Goal: Transaction & Acquisition: Purchase product/service

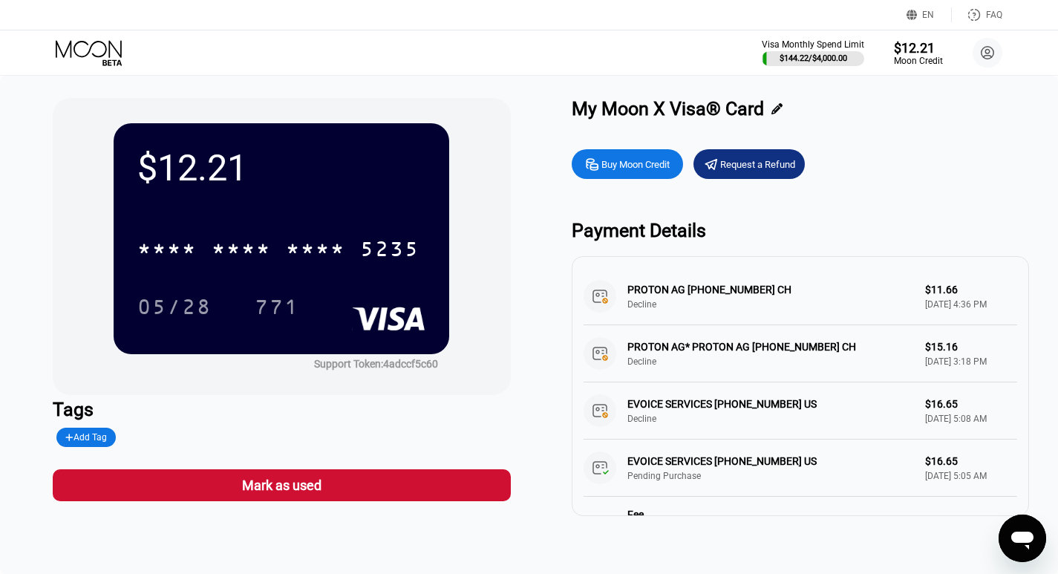
click at [77, 41] on icon at bounding box center [90, 53] width 69 height 26
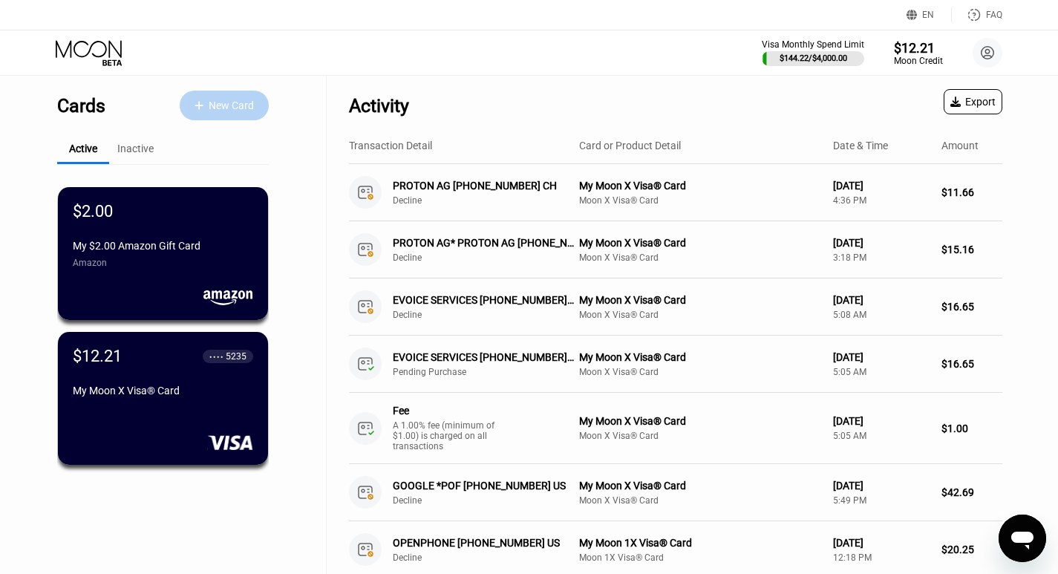
click at [223, 102] on div "New Card" at bounding box center [231, 105] width 45 height 13
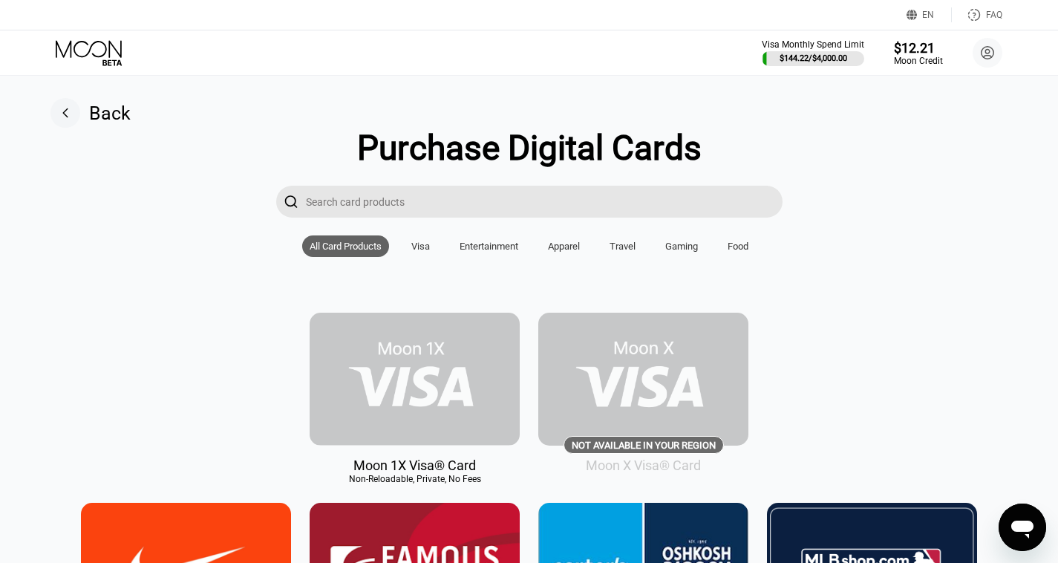
click at [388, 371] on img at bounding box center [415, 379] width 210 height 133
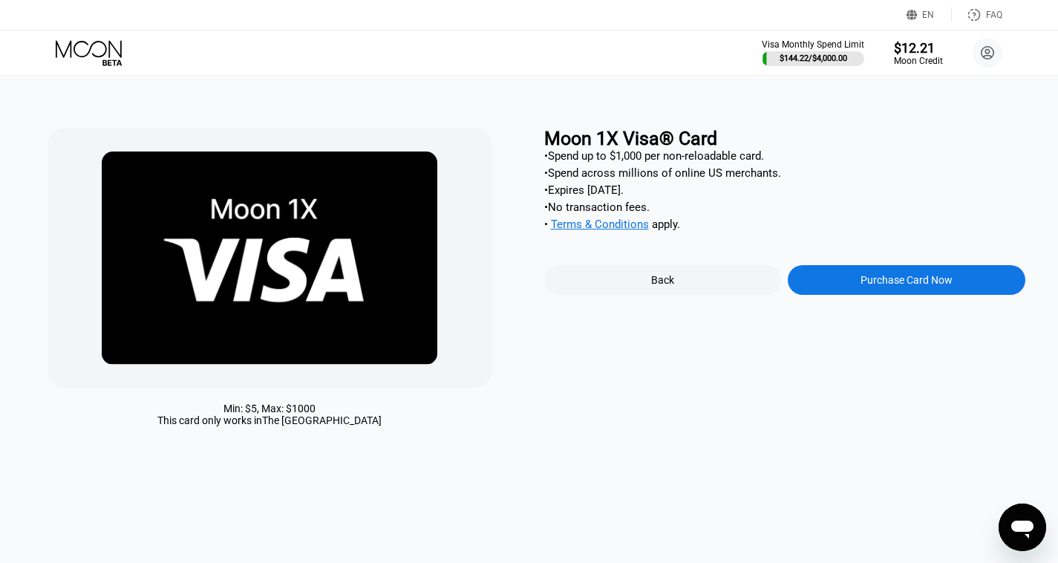
click at [814, 288] on div "Purchase Card Now" at bounding box center [907, 280] width 238 height 30
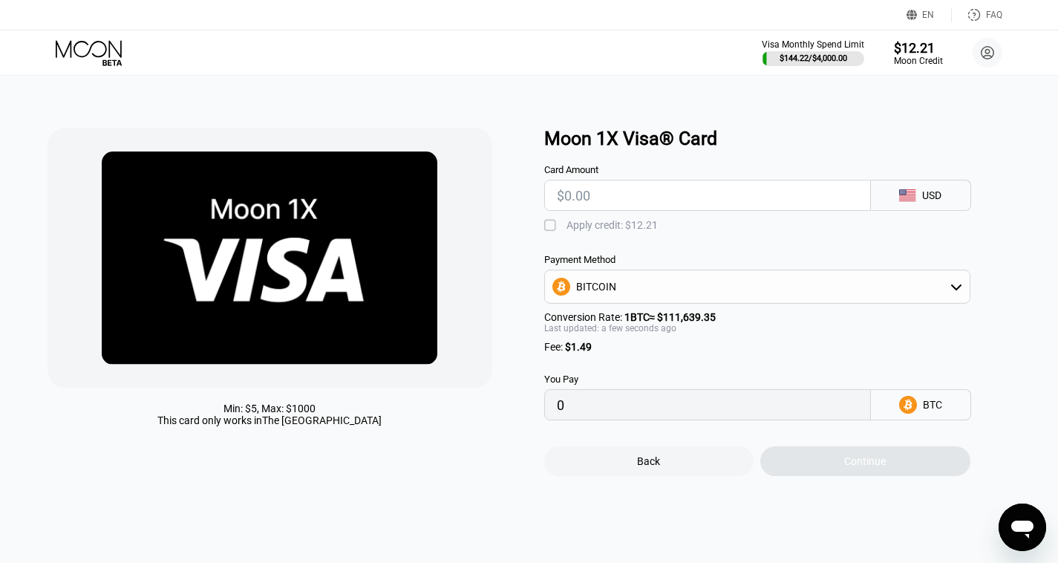
click at [611, 202] on input "text" at bounding box center [707, 195] width 301 height 30
type input "$1"
type input "0.00002231"
type input "$11"
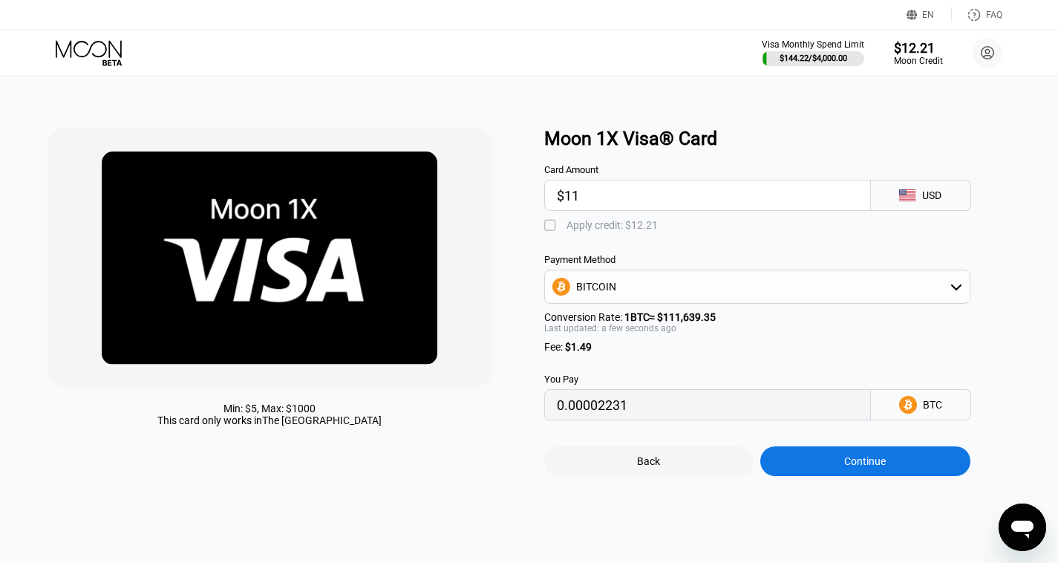
type input "0.00011188"
type input "$11"
click at [550, 232] on div "" at bounding box center [551, 225] width 15 height 15
type input "0.0000025"
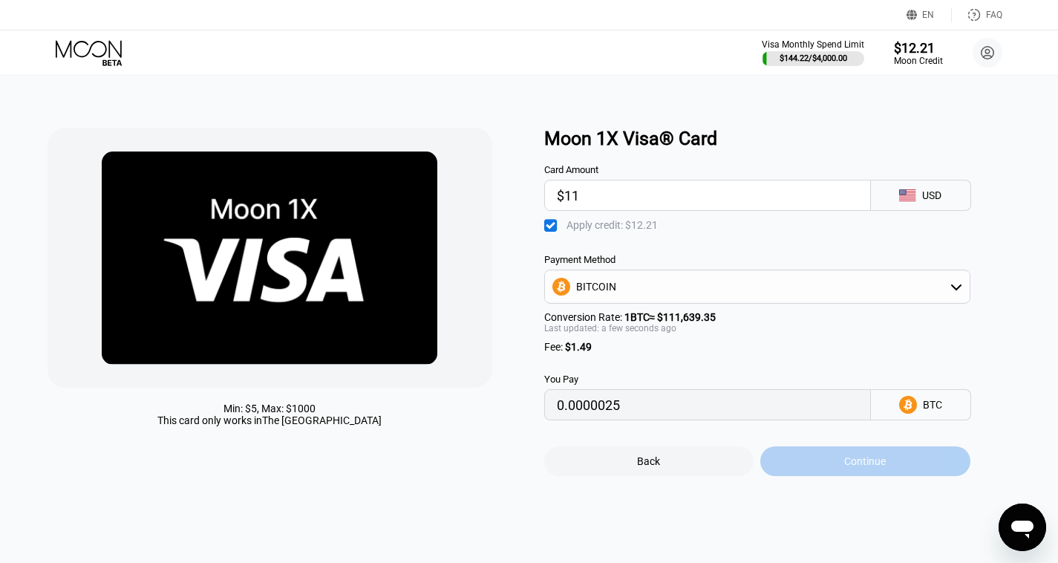
click at [831, 468] on div "Continue" at bounding box center [865, 461] width 210 height 30
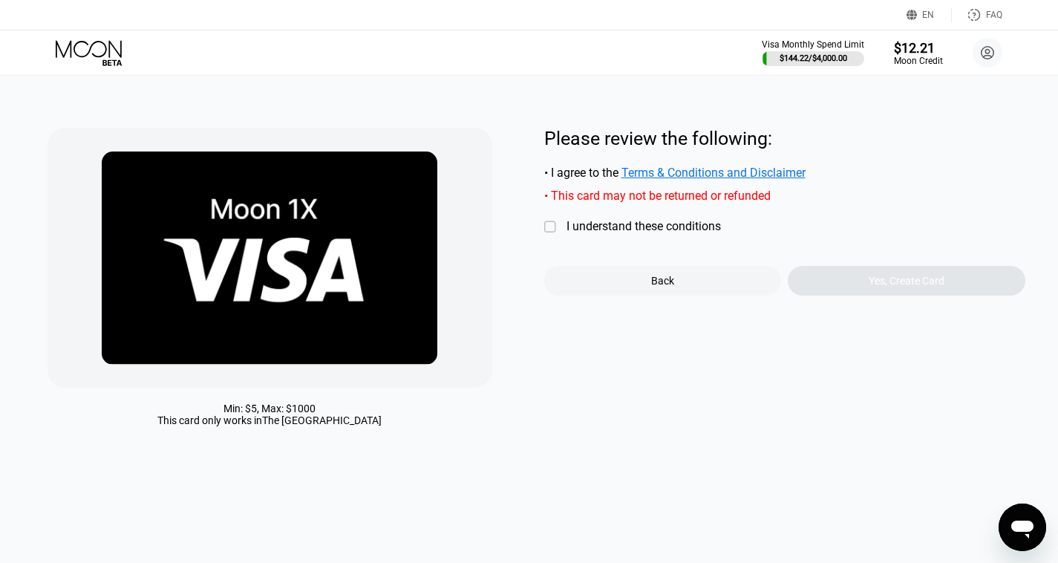
click at [556, 231] on div "" at bounding box center [551, 227] width 15 height 15
click at [810, 281] on div "Yes, Create Card" at bounding box center [907, 281] width 238 height 30
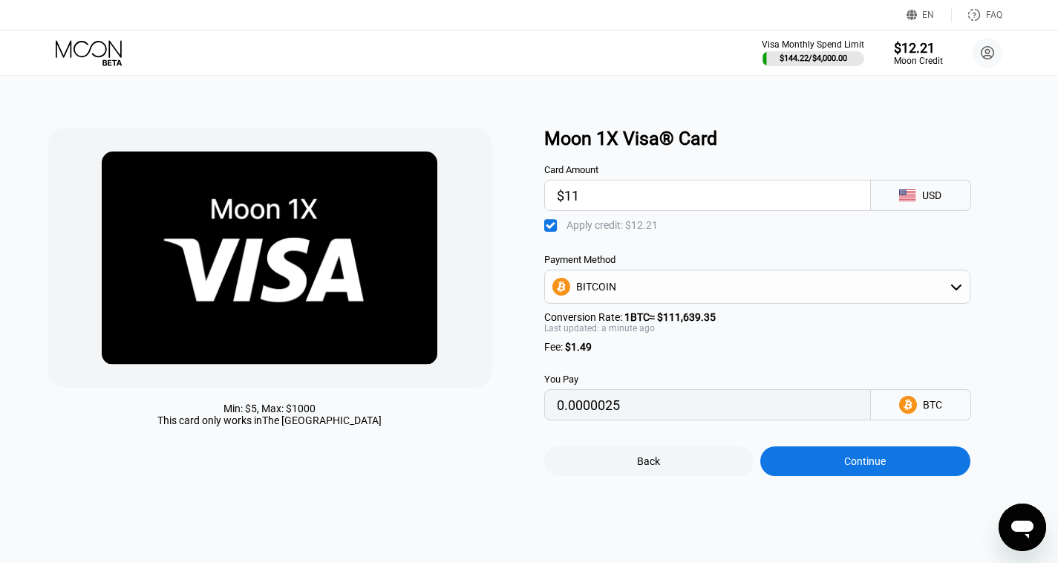
click at [584, 198] on input "$11" at bounding box center [707, 195] width 301 height 30
type input "$1"
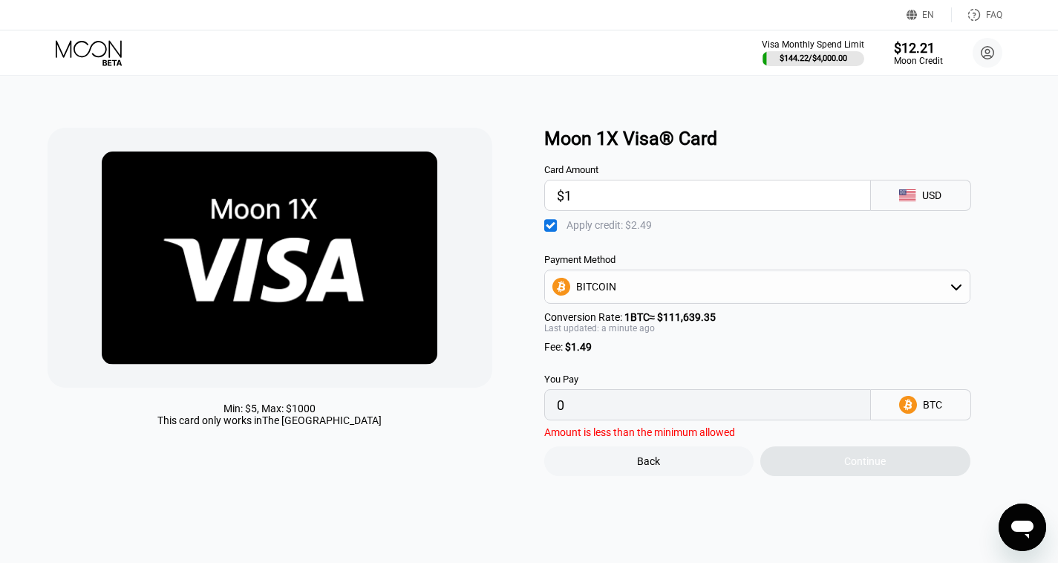
type input "0"
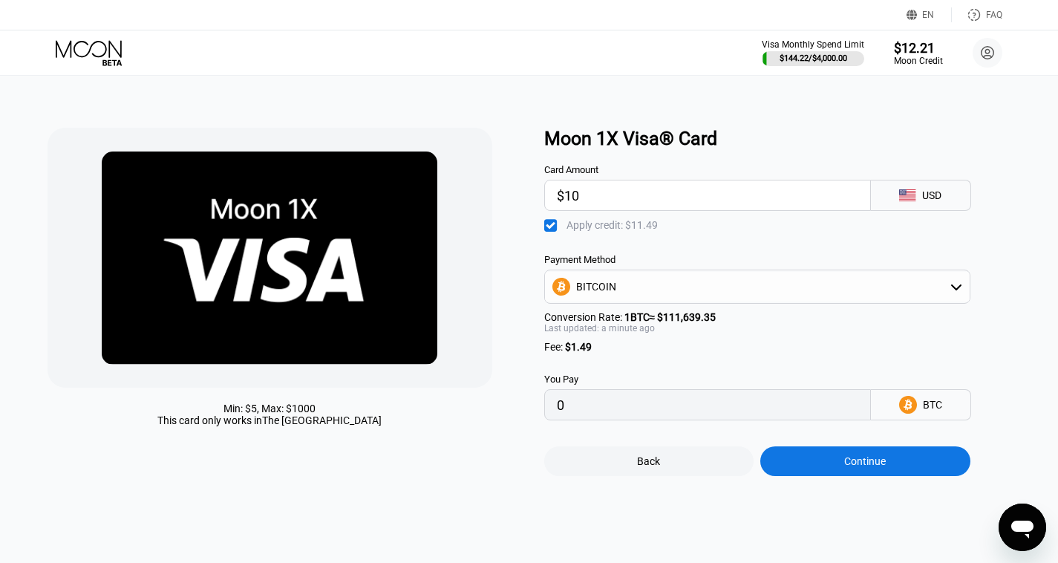
type input "$10"
click at [628, 242] on div "Card Amount $10 USD  Apply credit: $11.49 Payment Method BITCOIN Conversion Ra…" at bounding box center [781, 284] width 475 height 271
click at [659, 298] on div "BITCOIN" at bounding box center [757, 287] width 425 height 30
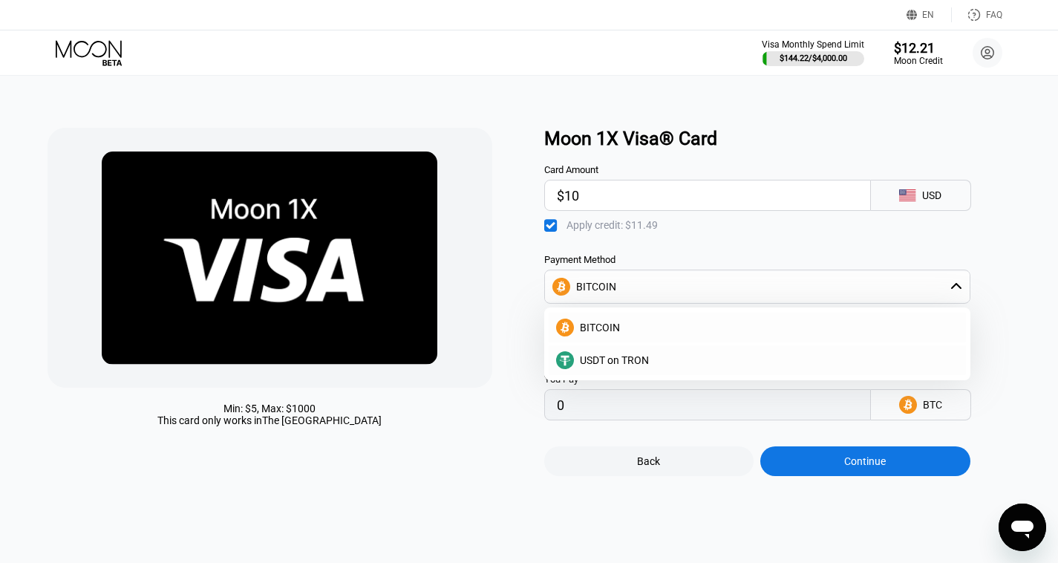
click at [694, 233] on div " Apply credit: $11.49" at bounding box center [781, 222] width 475 height 22
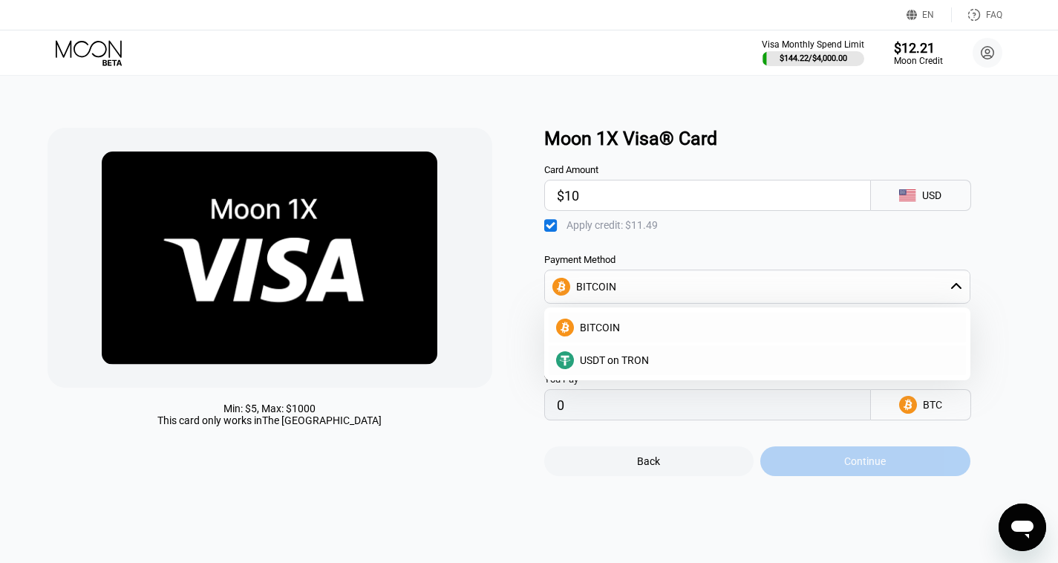
click at [853, 467] on div "Continue" at bounding box center [865, 461] width 42 height 12
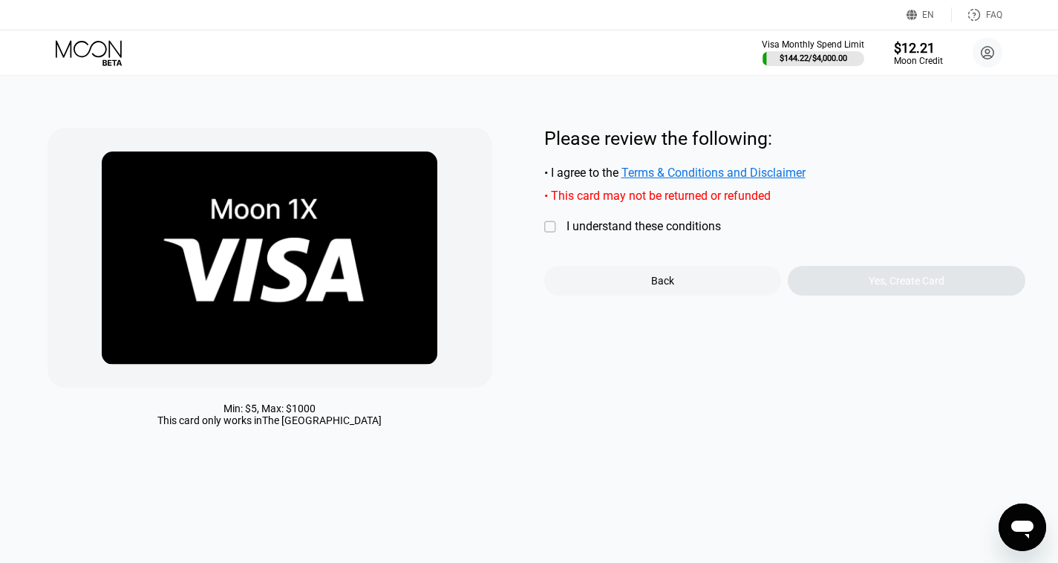
click at [548, 235] on div "" at bounding box center [551, 227] width 15 height 15
click at [829, 288] on div "Yes, Create Card" at bounding box center [907, 281] width 238 height 30
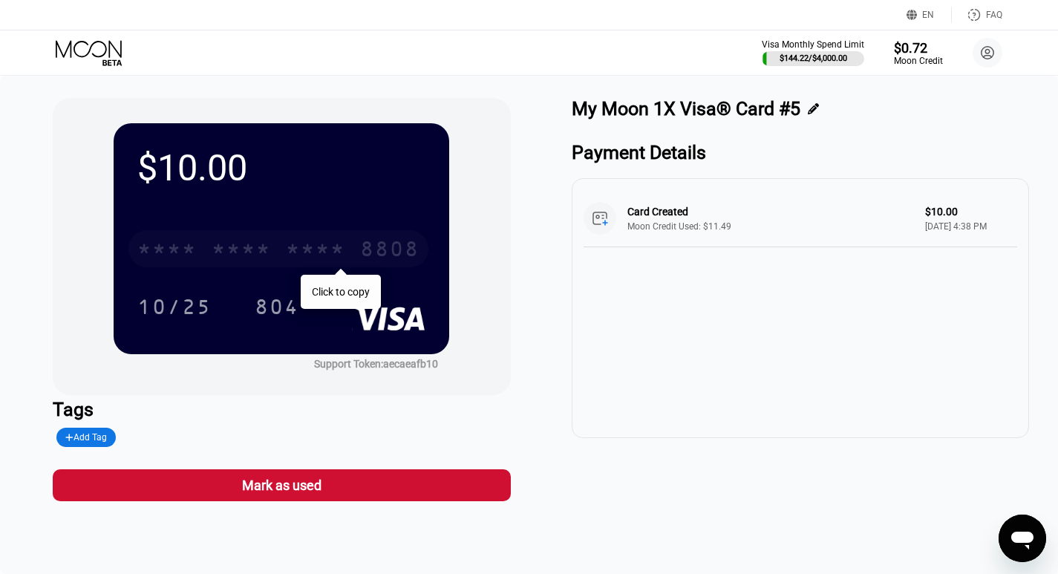
click at [382, 244] on div "8808" at bounding box center [389, 251] width 59 height 24
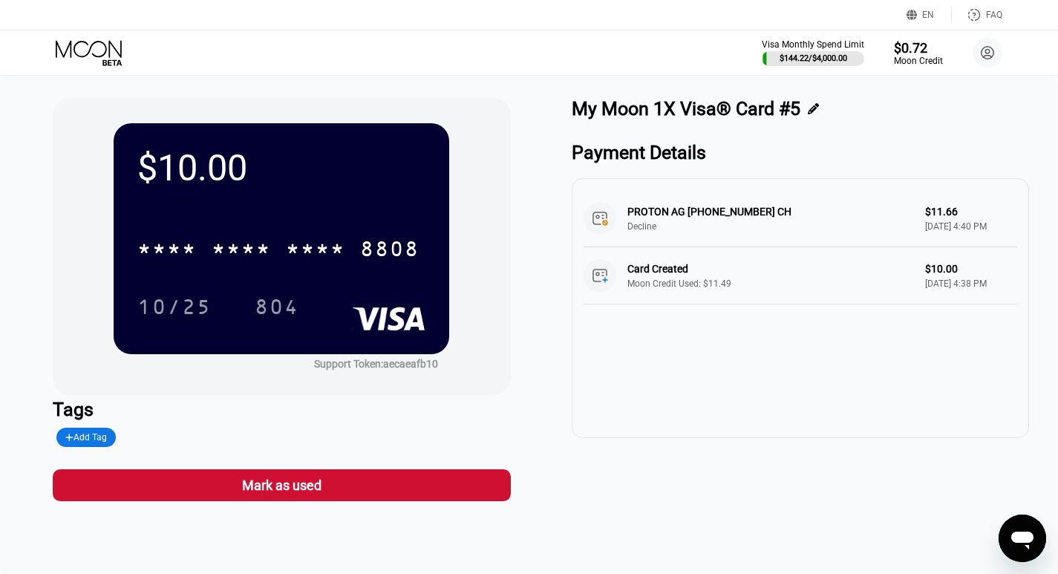
click at [284, 210] on div "$10.00 * * * * * * * * * * * * 8808 10/25 804" at bounding box center [282, 238] width 336 height 231
click at [293, 247] on div "* * * *" at bounding box center [315, 251] width 59 height 24
click at [343, 192] on div "$10.00 4513 6500 2312 8808 10/25 804" at bounding box center [282, 238] width 336 height 231
